Goal: Information Seeking & Learning: Learn about a topic

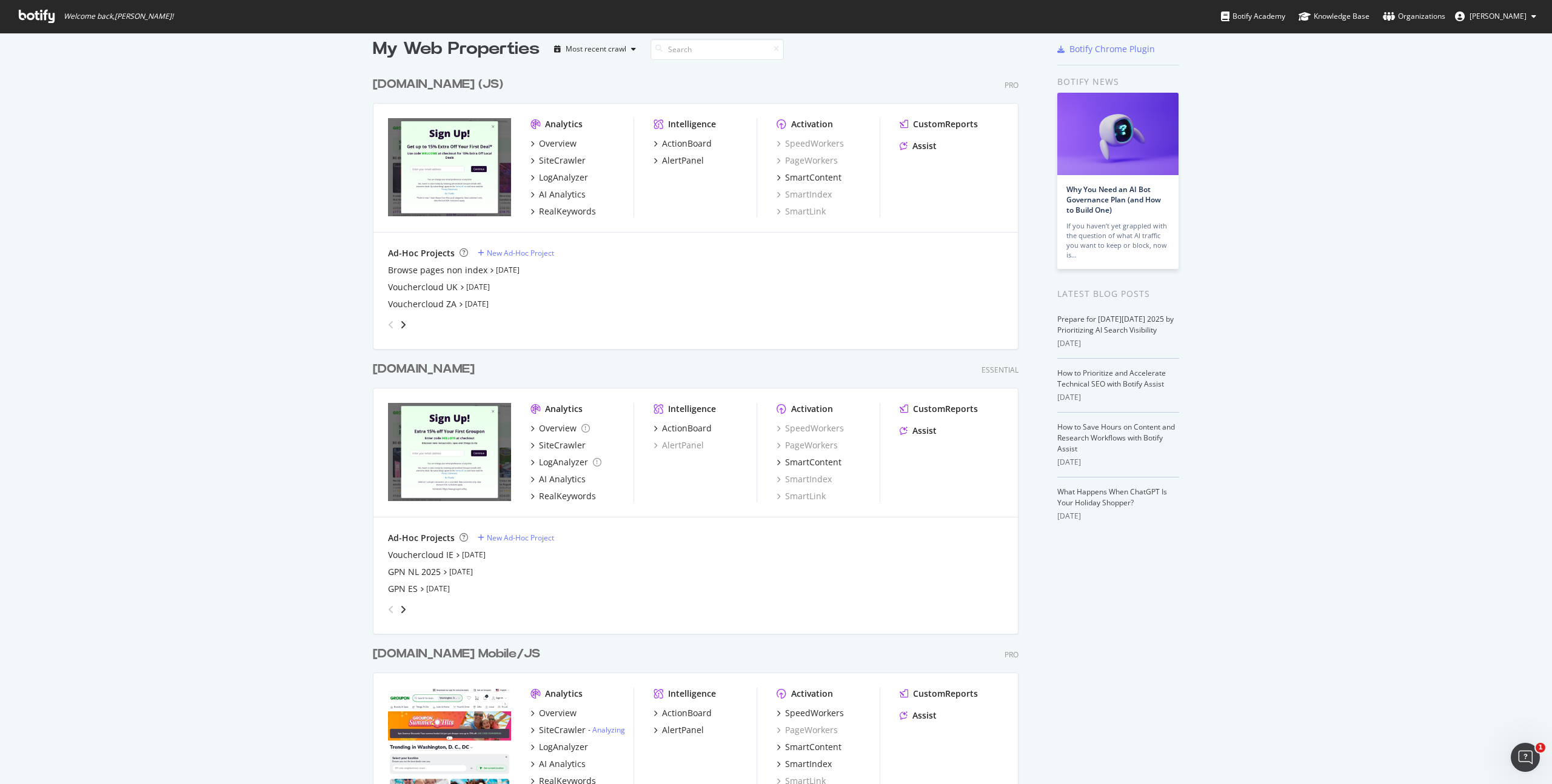
scroll to position [47, 0]
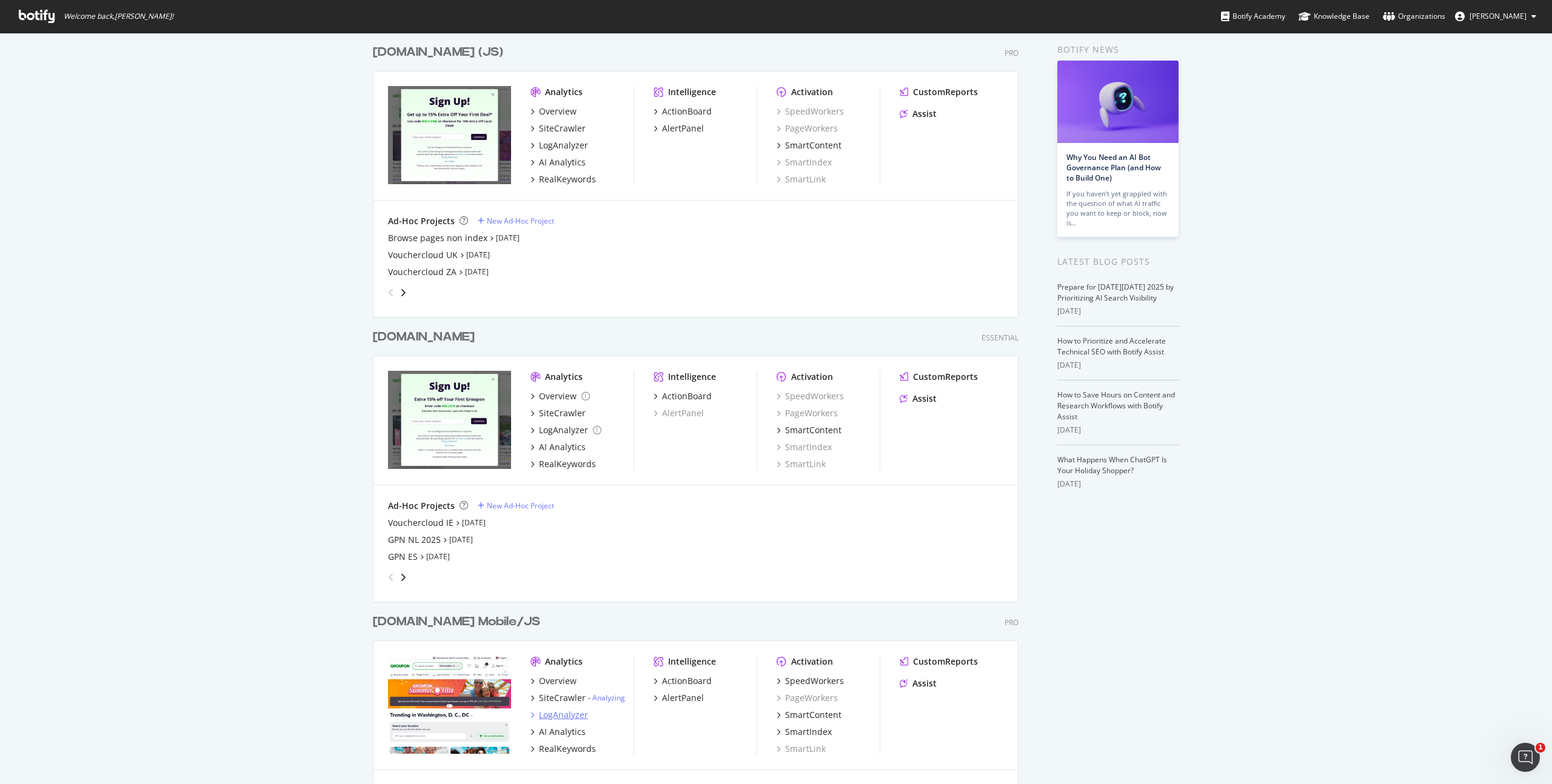
click at [553, 712] on div "LogAnalyzer" at bounding box center [563, 715] width 49 height 13
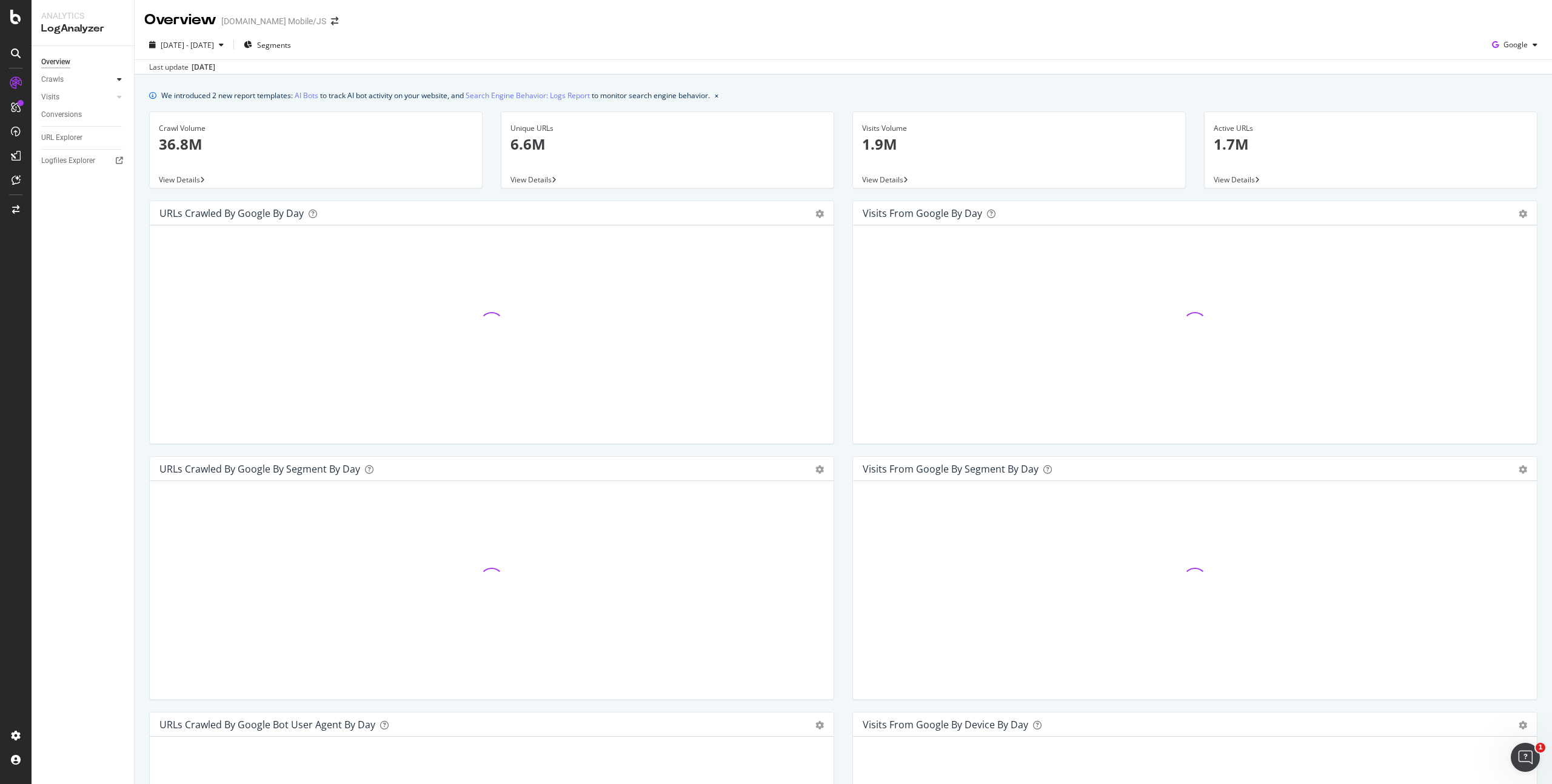
click at [120, 78] on icon at bounding box center [119, 79] width 5 height 8
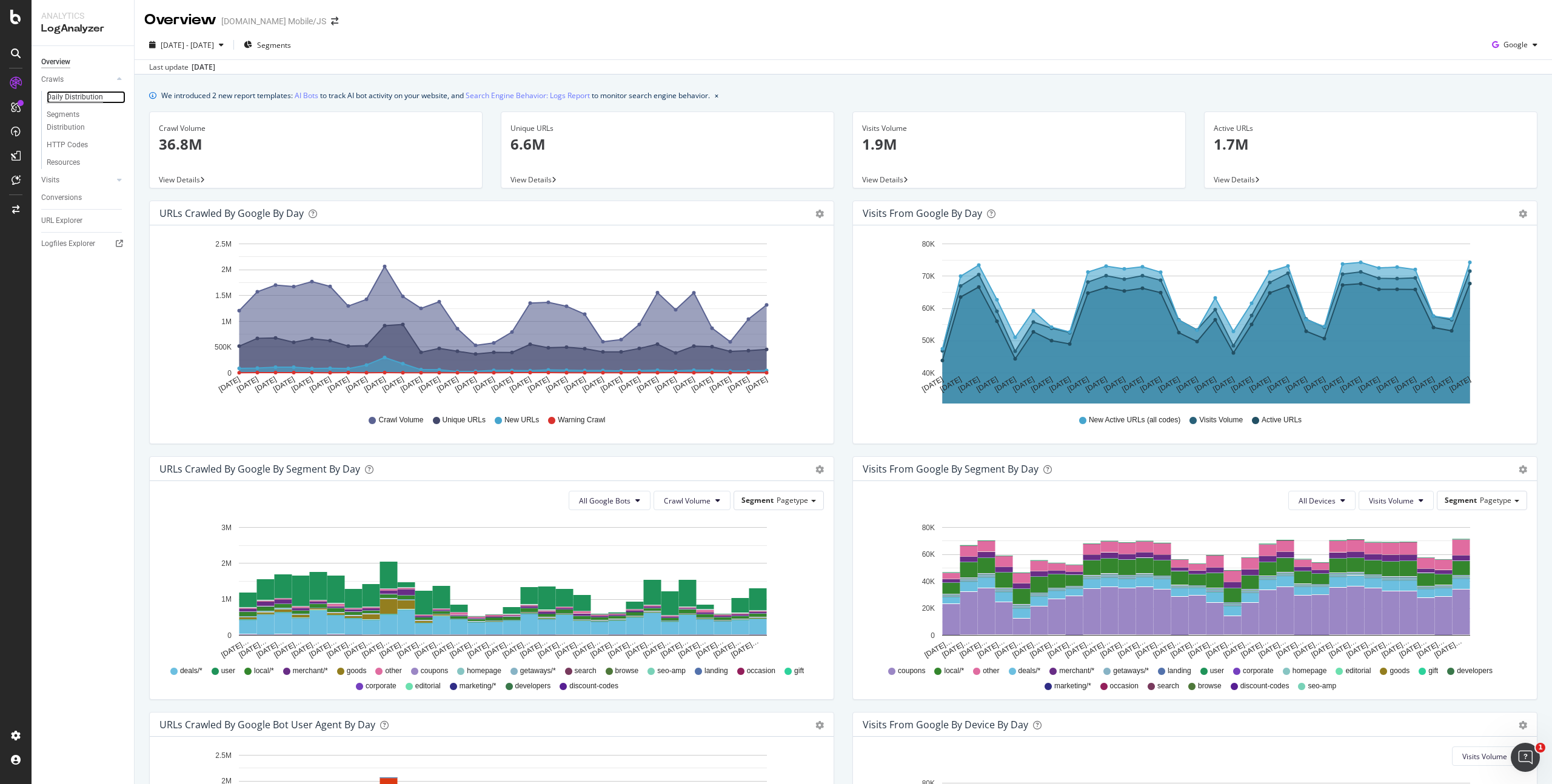
click at [64, 100] on div "Daily Distribution" at bounding box center [74, 97] width 56 height 13
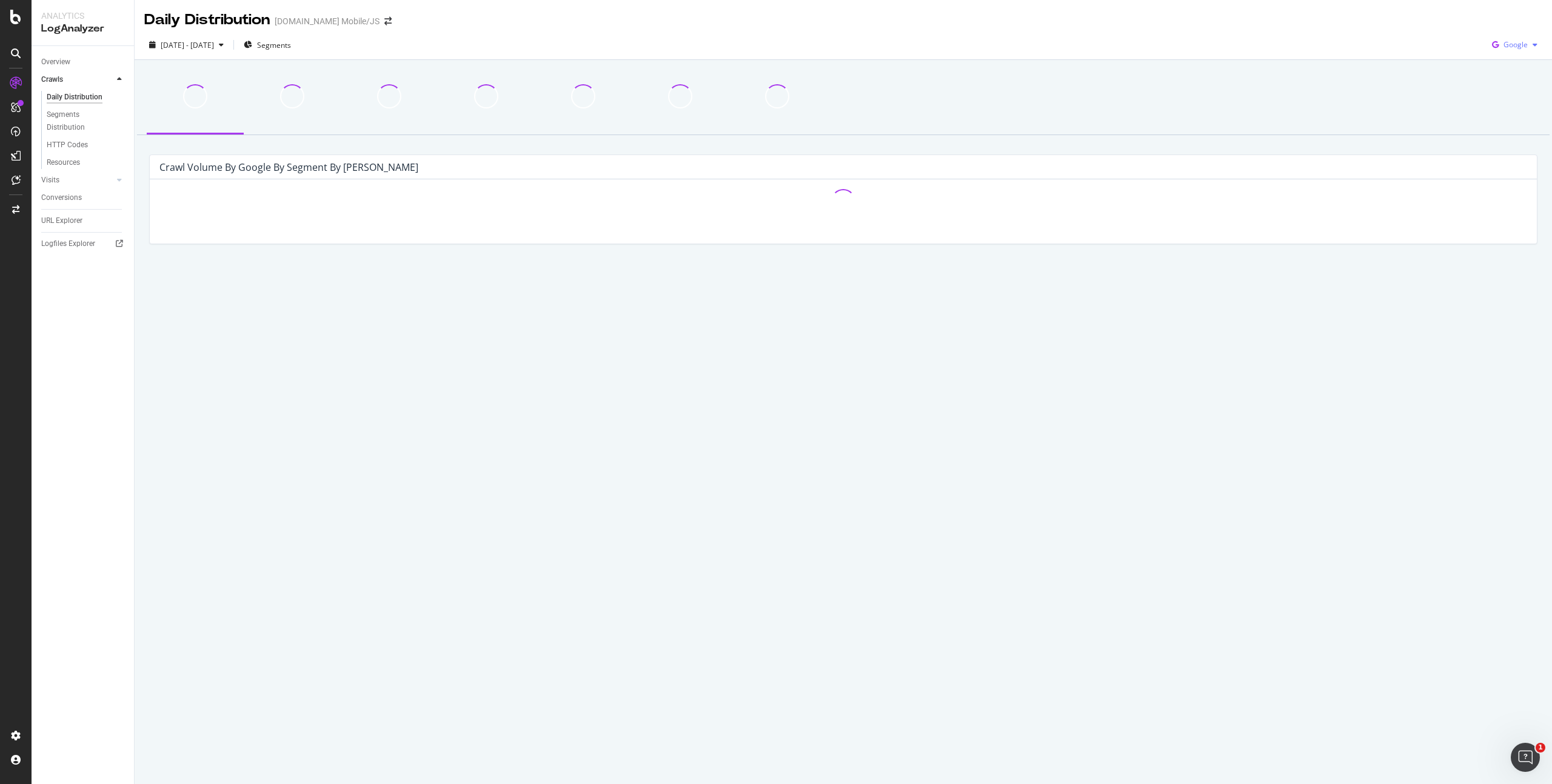
click at [1519, 41] on span "Google" at bounding box center [1515, 44] width 24 height 11
click at [1510, 115] on span "OpenAI" at bounding box center [1515, 113] width 44 height 11
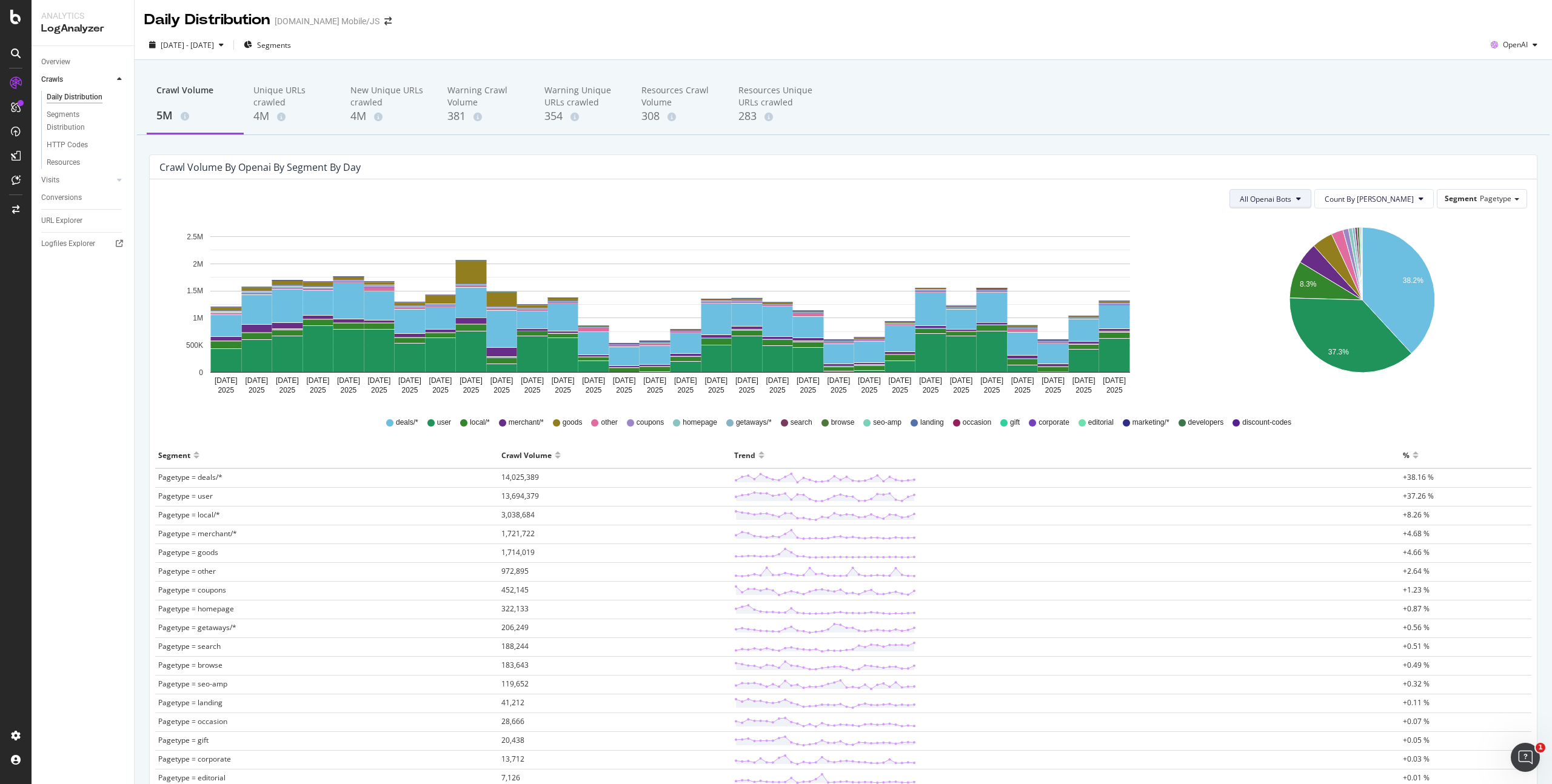
click at [1288, 206] on button "All Openai Bots" at bounding box center [1270, 199] width 82 height 19
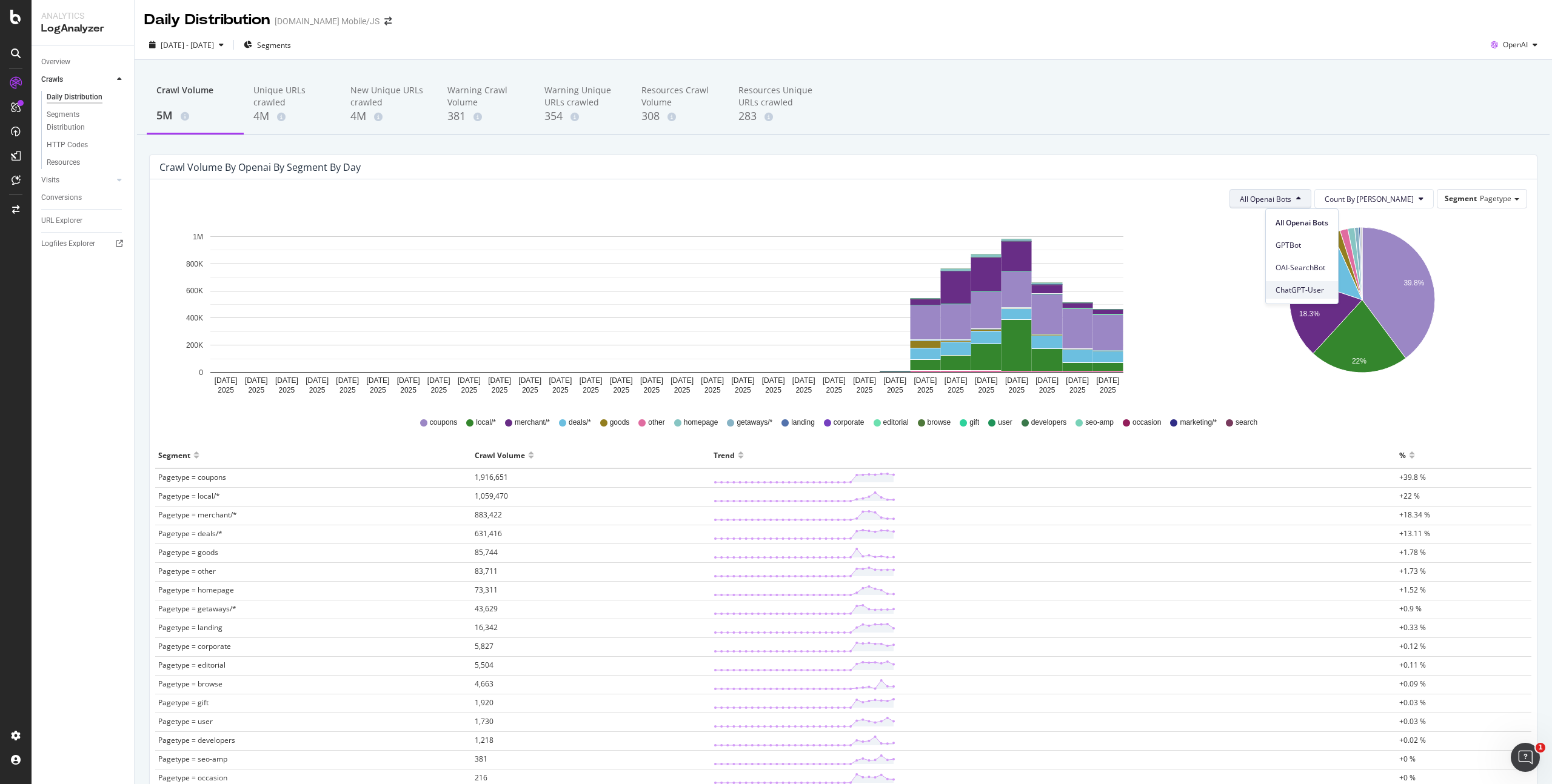
click at [1301, 286] on span "ChatGPT-User" at bounding box center [1302, 290] width 53 height 11
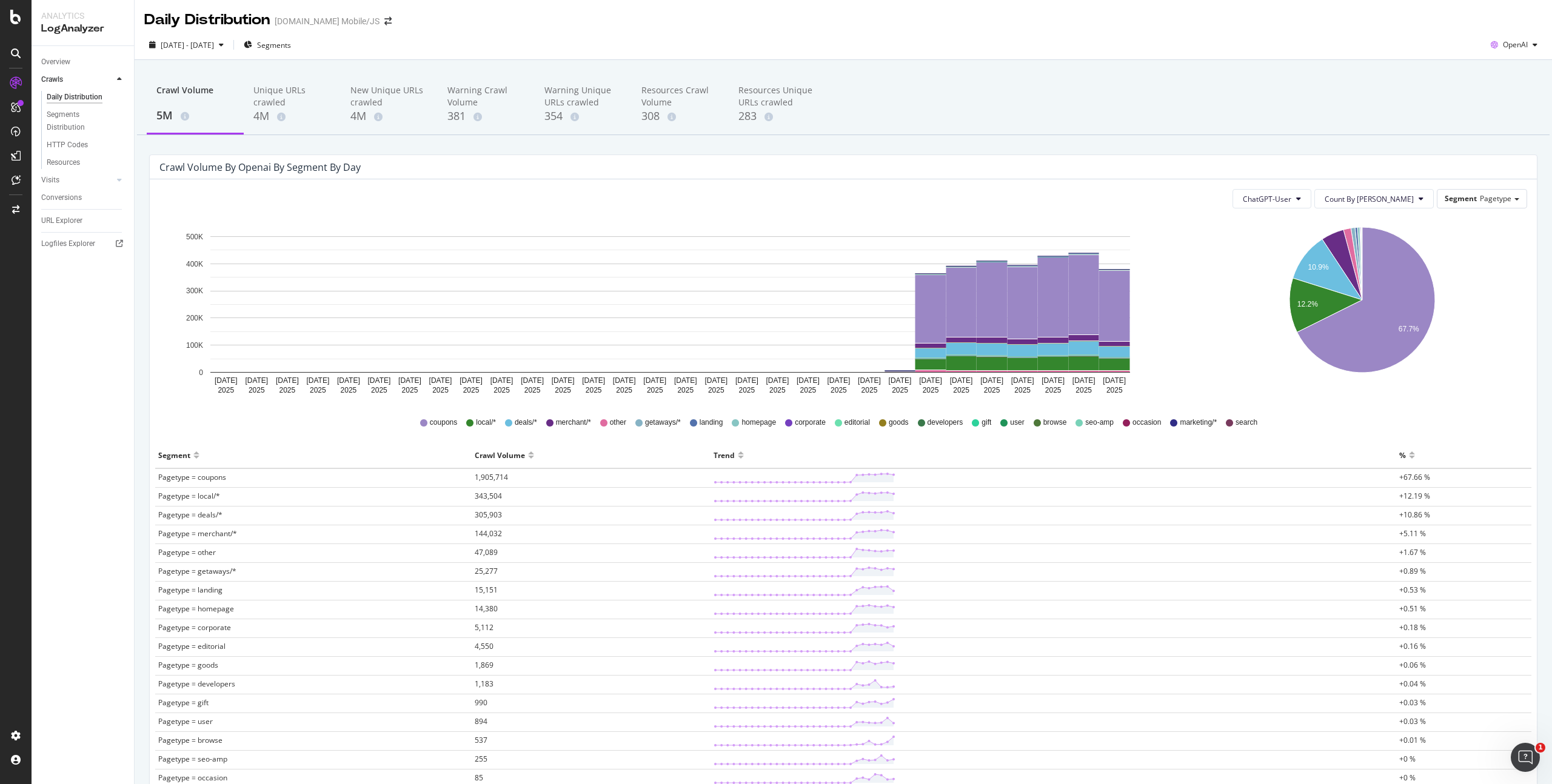
click at [1009, 34] on div "2025 Sep. 14th - Oct. 13th Segments OpenAI" at bounding box center [843, 44] width 1418 height 30
